Goal: Task Accomplishment & Management: Use online tool/utility

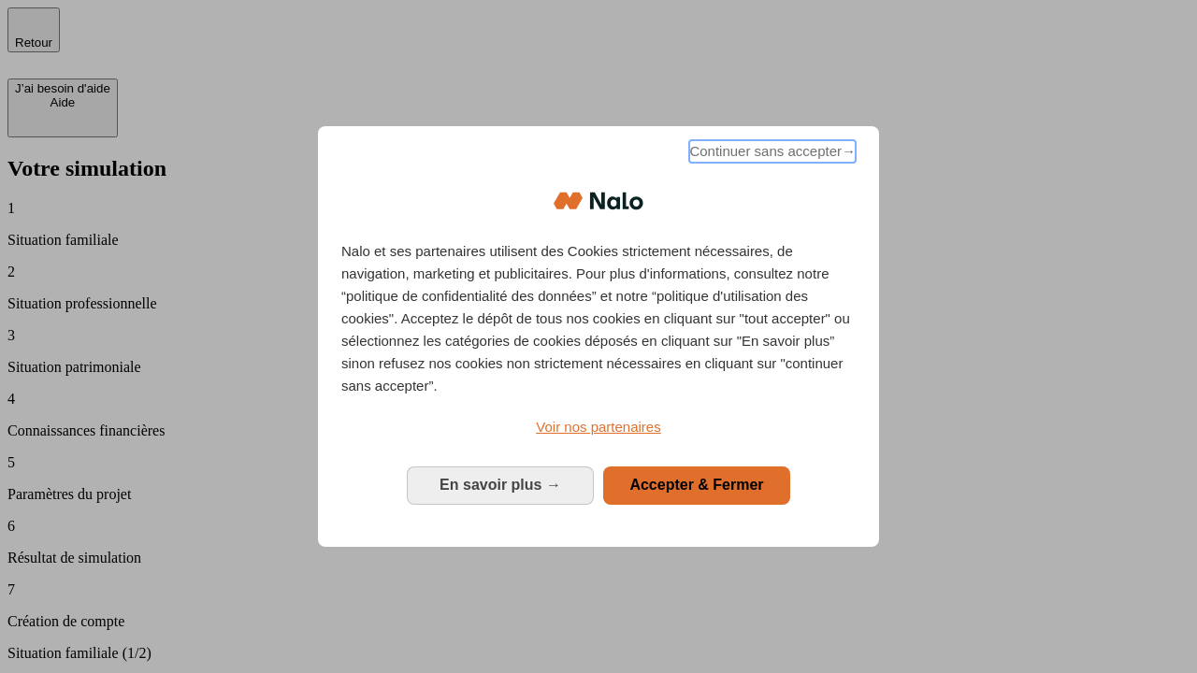
click at [771, 154] on span "Continuer sans accepter →" at bounding box center [772, 151] width 166 height 22
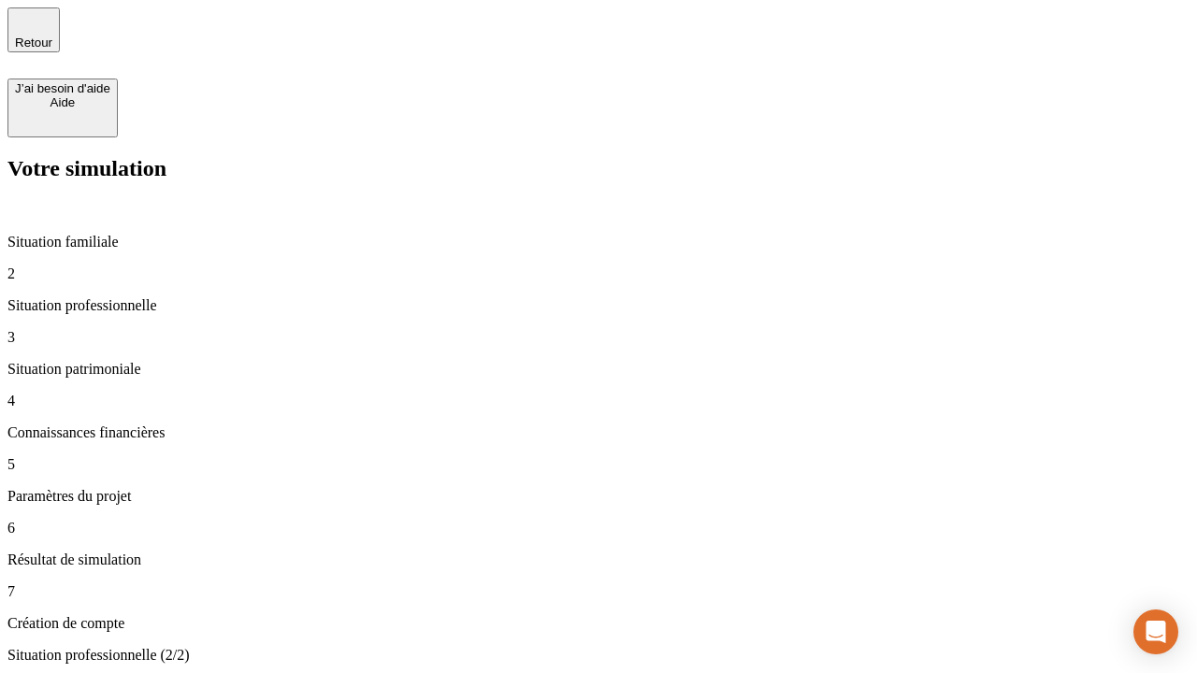
type input "30 000"
type input "40 000"
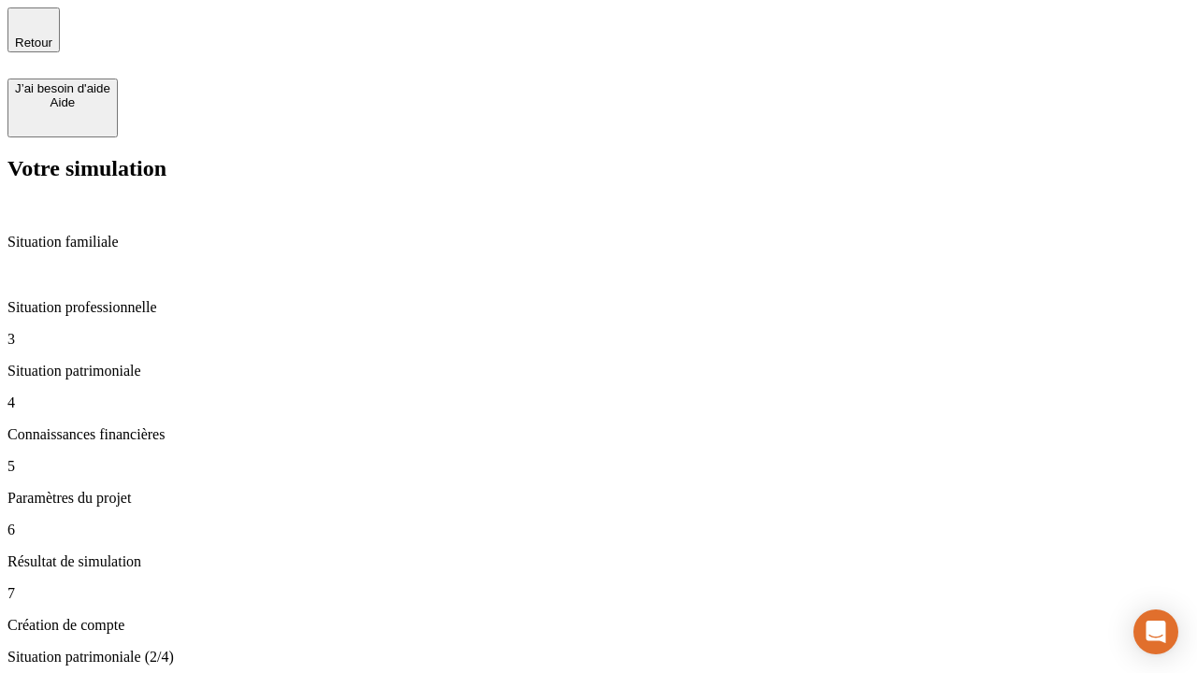
type input "1 100"
type input "20"
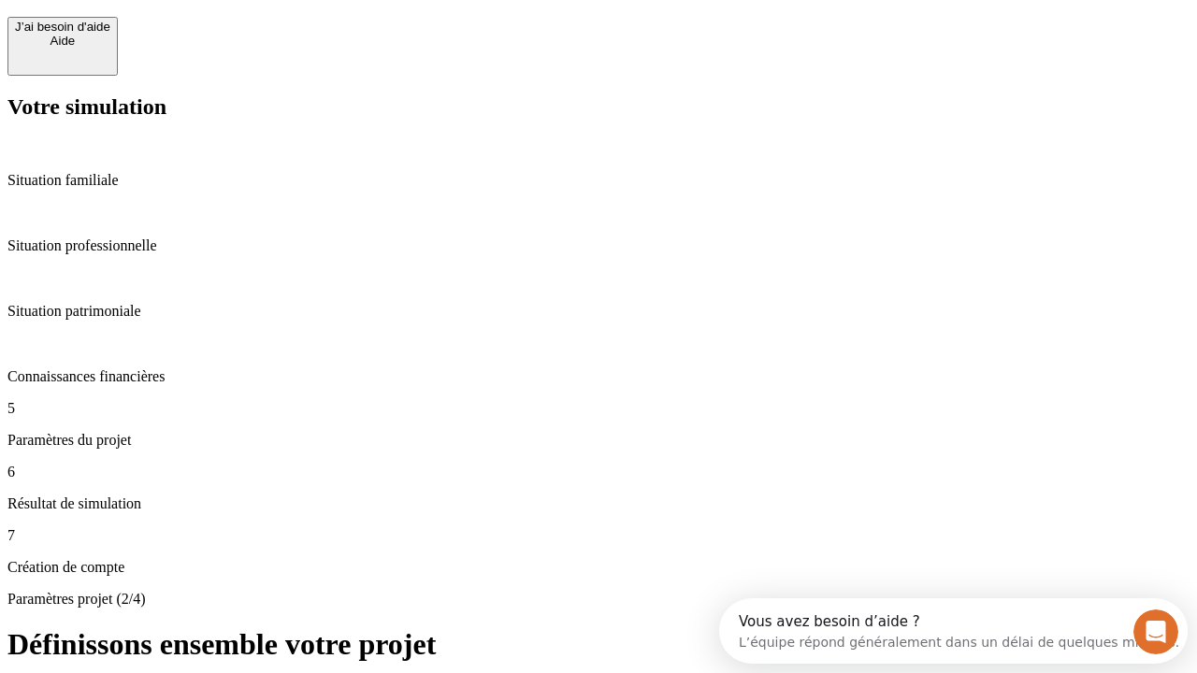
scroll to position [17, 0]
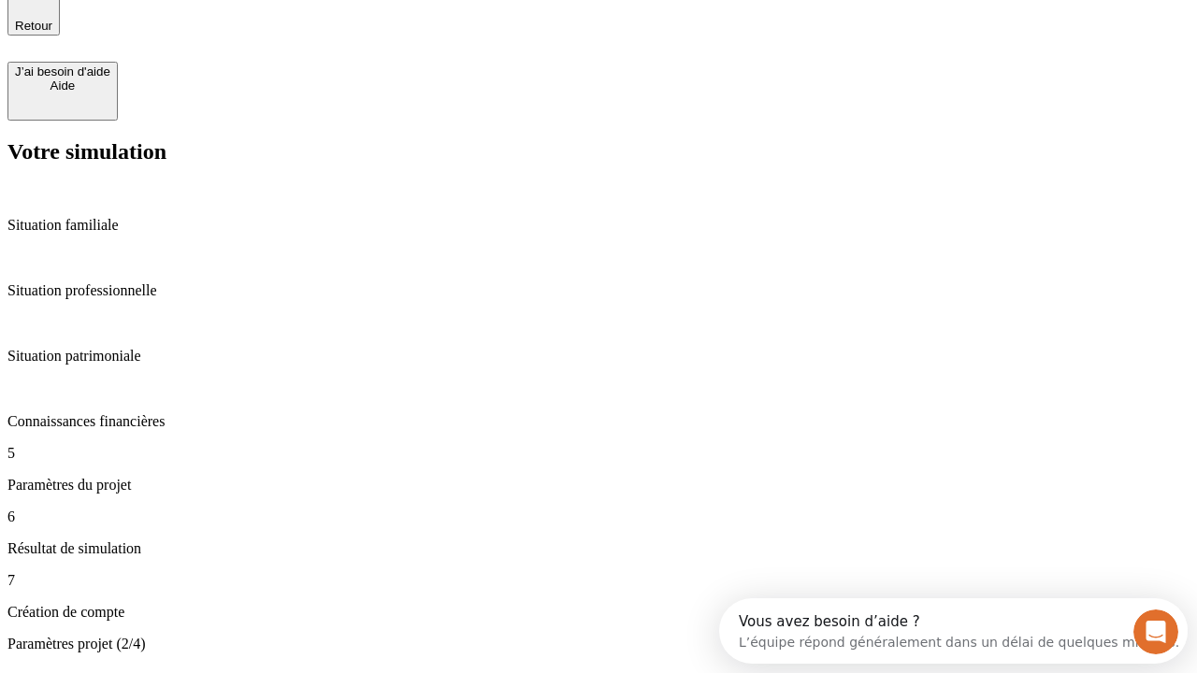
type input "40"
type input "62"
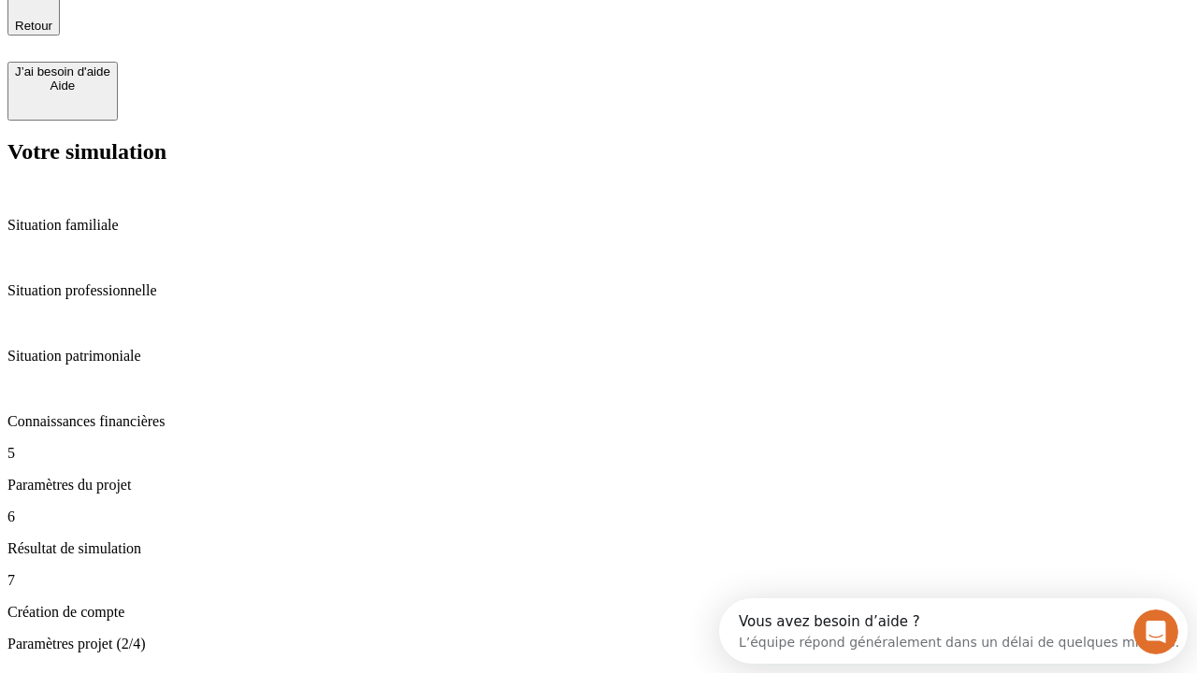
type input "50 000"
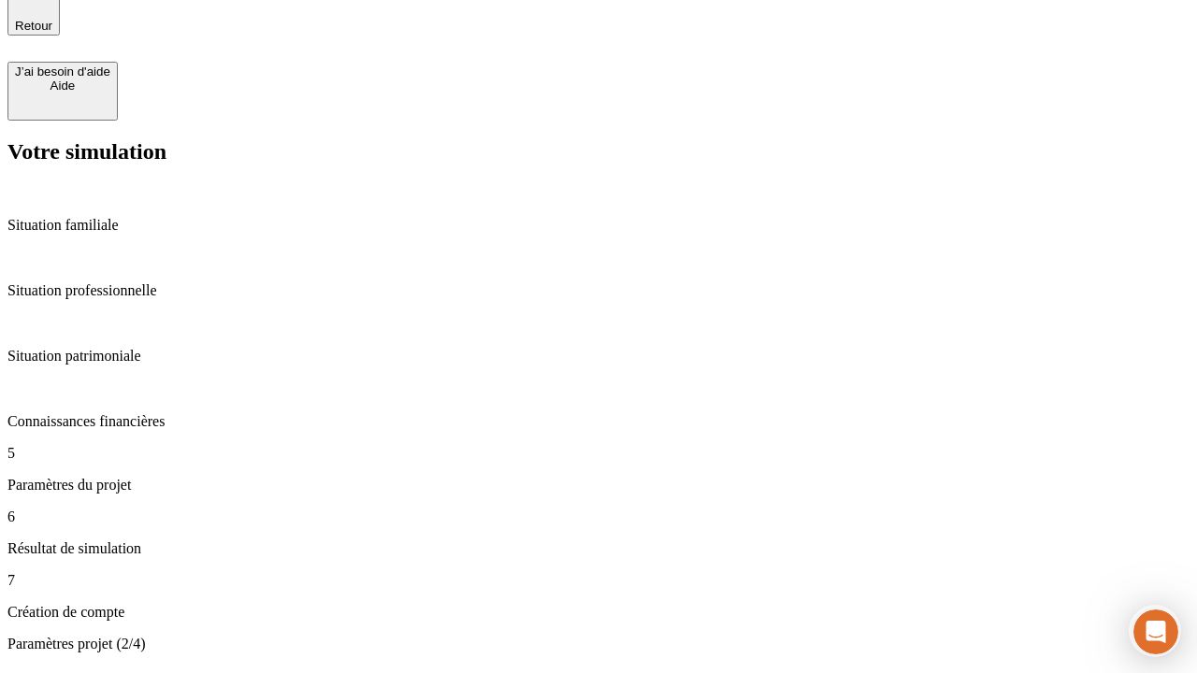
type input "640"
